Goal: Task Accomplishment & Management: Manage account settings

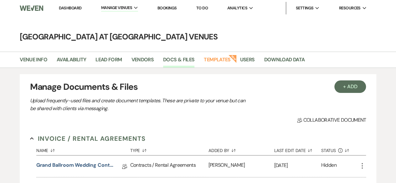
click at [77, 7] on link "Dashboard" at bounding box center [70, 7] width 23 height 5
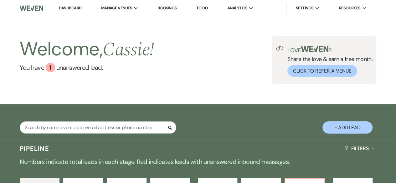
scroll to position [125, 0]
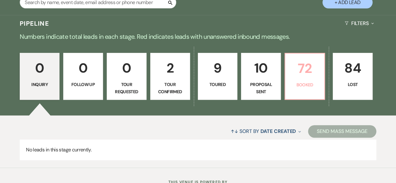
click at [305, 67] on p "72" at bounding box center [305, 68] width 32 height 21
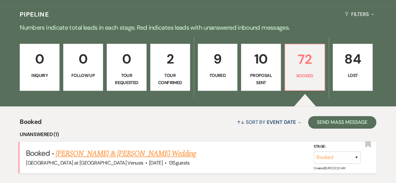
scroll to position [228, 0]
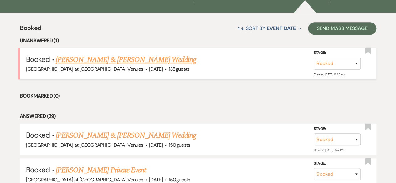
click at [95, 60] on link "[PERSON_NAME] & [PERSON_NAME] Wedding" at bounding box center [126, 59] width 140 height 11
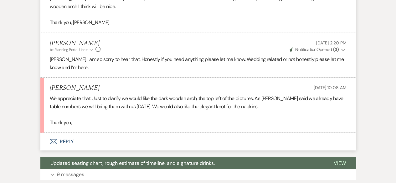
scroll to position [814, 0]
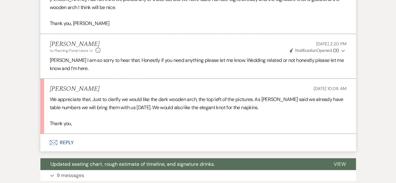
click at [66, 139] on button "Envelope Reply" at bounding box center [198, 143] width 316 height 18
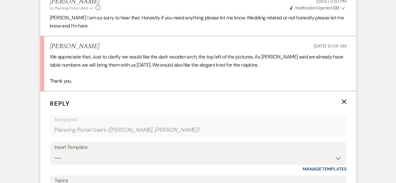
scroll to position [920, 0]
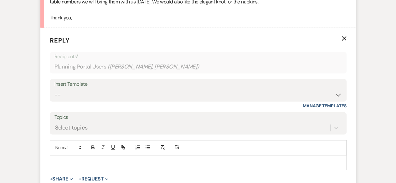
click at [345, 38] on icon "X" at bounding box center [343, 38] width 5 height 5
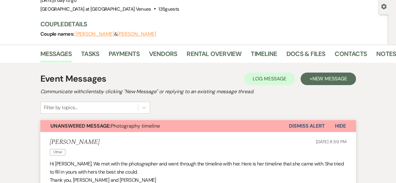
scroll to position [43, 0]
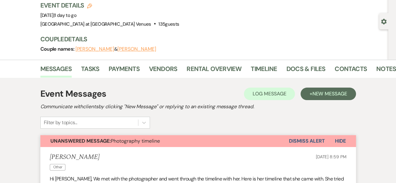
click at [300, 143] on button "Dismiss Alert" at bounding box center [307, 141] width 36 height 12
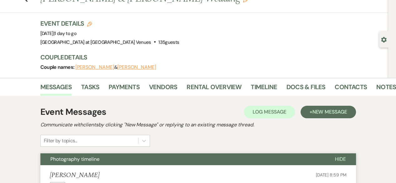
scroll to position [0, 0]
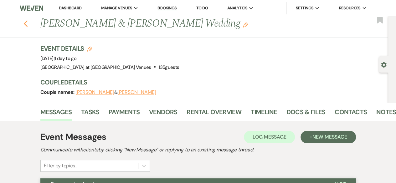
click at [28, 23] on icon "Previous" at bounding box center [25, 24] width 5 height 8
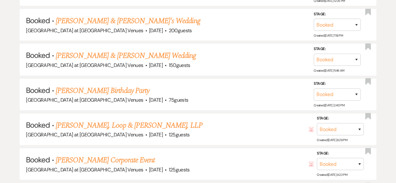
scroll to position [948, 0]
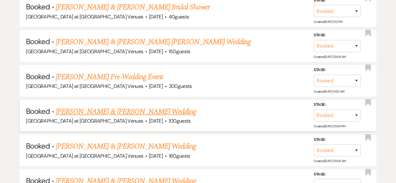
click at [129, 108] on link "[PERSON_NAME] & [PERSON_NAME] Wedding" at bounding box center [126, 111] width 140 height 11
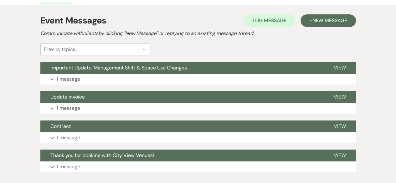
scroll to position [31, 0]
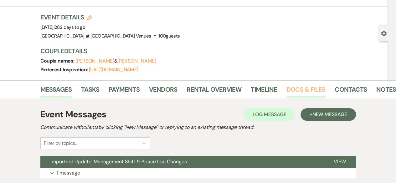
click at [303, 91] on link "Docs & Files" at bounding box center [305, 92] width 39 height 14
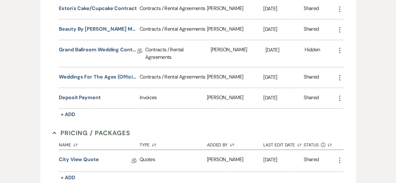
scroll to position [313, 0]
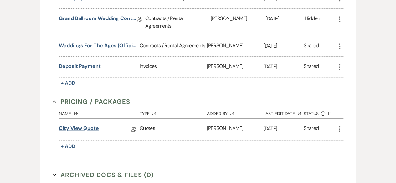
click at [82, 125] on link "City View Quote" at bounding box center [79, 130] width 40 height 10
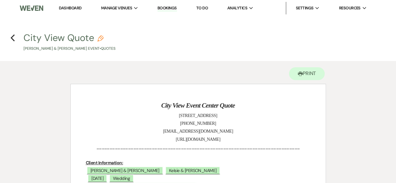
click at [73, 8] on link "Dashboard" at bounding box center [70, 7] width 23 height 5
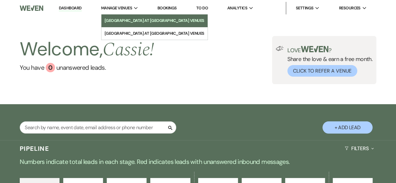
click at [134, 20] on li "[GEOGRAPHIC_DATA] at [GEOGRAPHIC_DATA] Venues" at bounding box center [155, 21] width 100 height 6
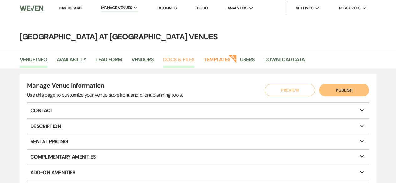
click at [167, 59] on link "Docs & Files" at bounding box center [178, 62] width 31 height 12
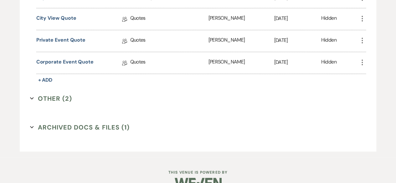
scroll to position [623, 0]
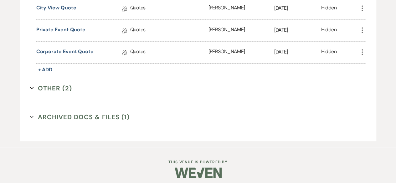
click at [57, 85] on button "Other (2) Expand" at bounding box center [51, 88] width 42 height 9
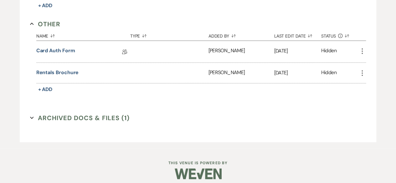
scroll to position [688, 0]
click at [58, 113] on button "Archived Docs & Files (1) Expand" at bounding box center [80, 117] width 100 height 9
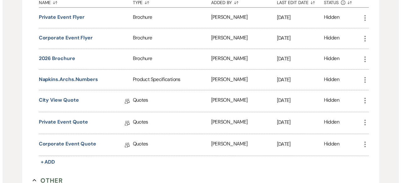
scroll to position [500, 0]
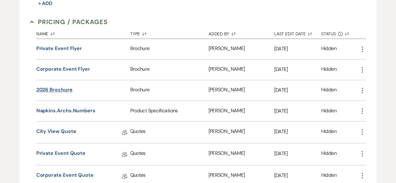
click at [58, 87] on button "2026 Brochure" at bounding box center [54, 90] width 36 height 8
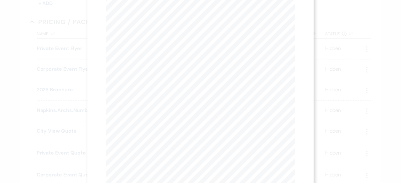
scroll to position [0, 0]
click at [162, 20] on button "Next Next" at bounding box center [168, 22] width 16 height 5
click at [162, 22] on button "Next Next" at bounding box center [168, 22] width 16 height 5
click at [162, 22] on button "Next Next" at bounding box center [167, 22] width 16 height 5
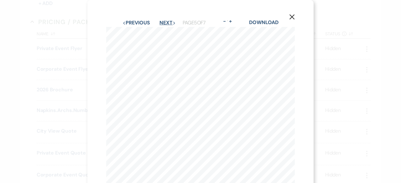
click at [162, 22] on button "Next Next" at bounding box center [167, 22] width 16 height 5
click at [133, 22] on button "Previous Previous" at bounding box center [135, 22] width 27 height 5
click at [293, 14] on button "X" at bounding box center [291, 16] width 9 height 11
